Goal: Information Seeking & Learning: Learn about a topic

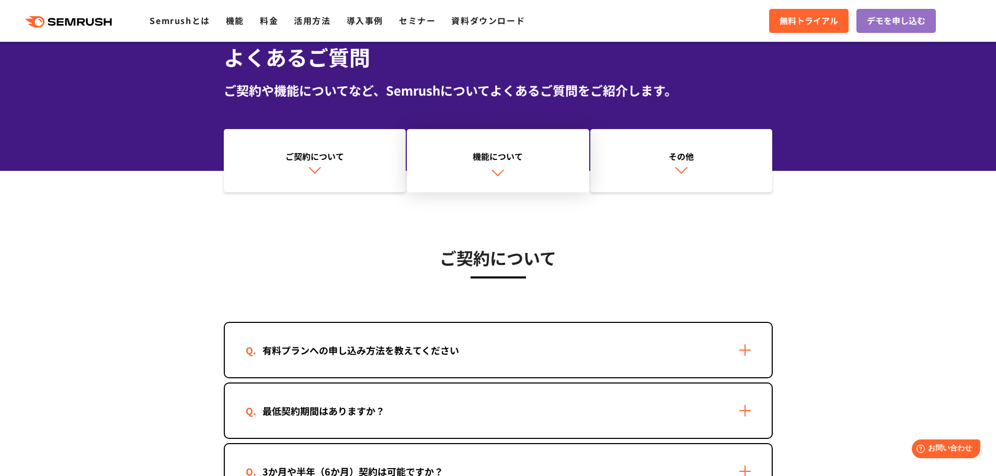
click at [528, 164] on link "機能について" at bounding box center [498, 161] width 182 height 64
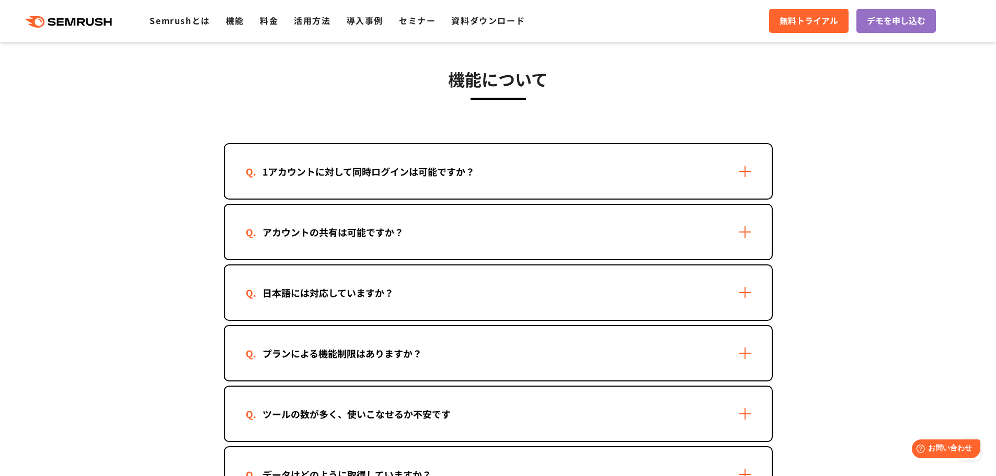
scroll to position [1405, 0]
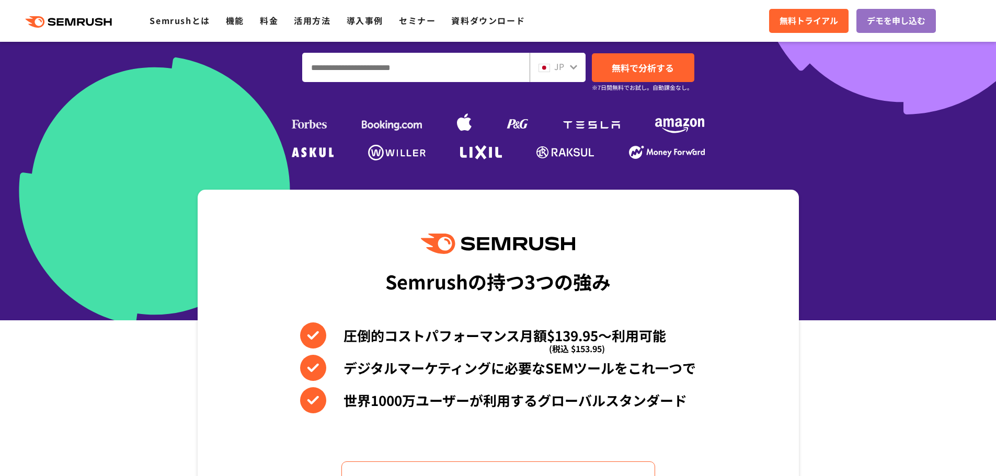
scroll to position [418, 0]
